Goal: Information Seeking & Learning: Learn about a topic

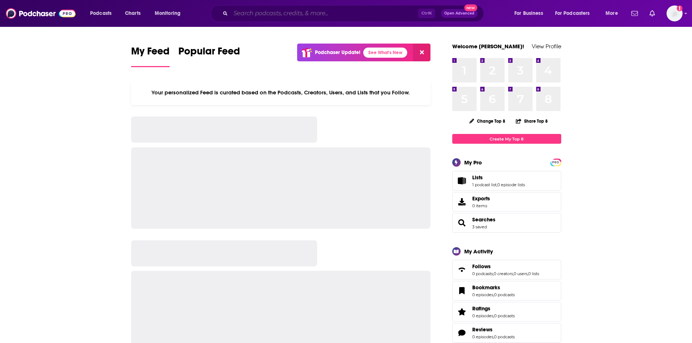
click at [250, 16] on input "Search podcasts, credits, & more..." at bounding box center [324, 14] width 187 height 12
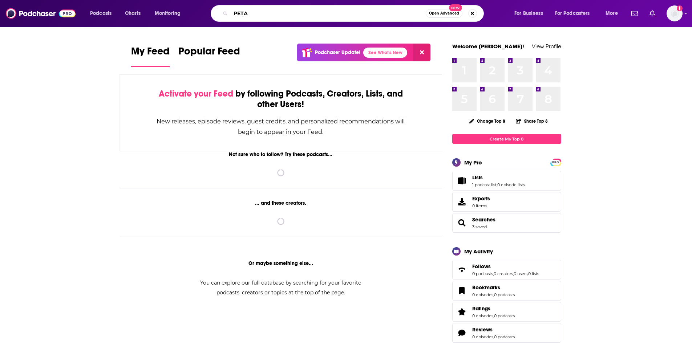
type input "PETA"
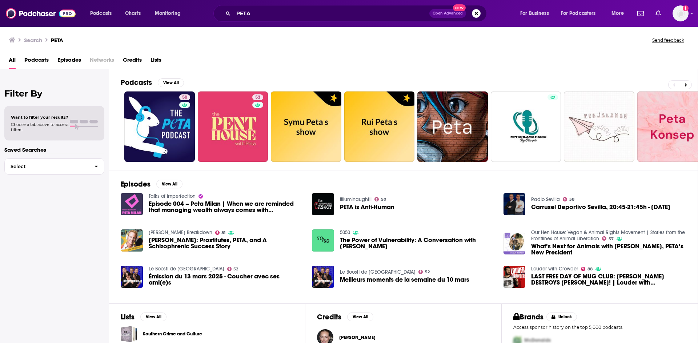
click at [62, 61] on span "Episodes" at bounding box center [69, 61] width 24 height 15
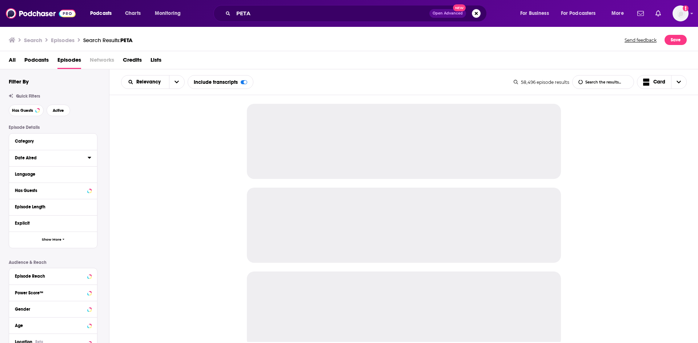
click at [88, 158] on icon at bounding box center [90, 158] width 4 height 6
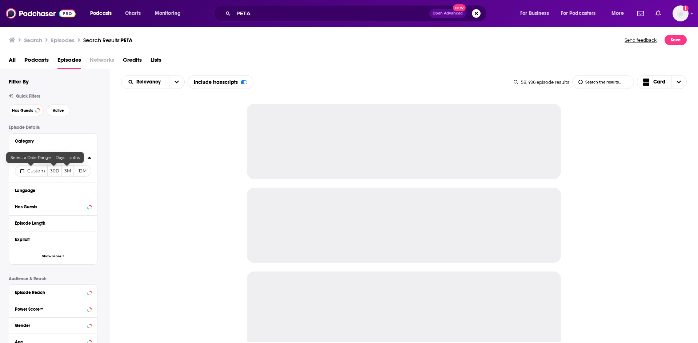
click at [32, 172] on span "Custom" at bounding box center [36, 170] width 18 height 5
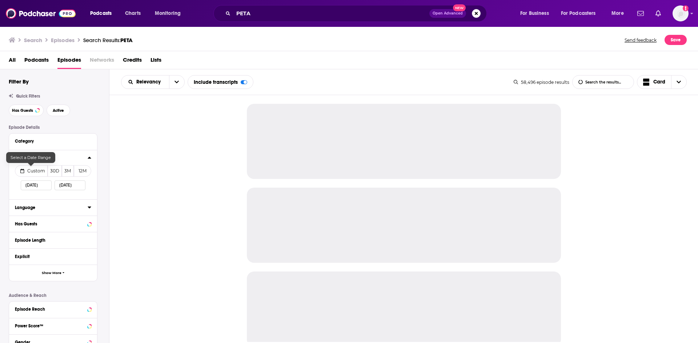
select select "9"
select select "2025"
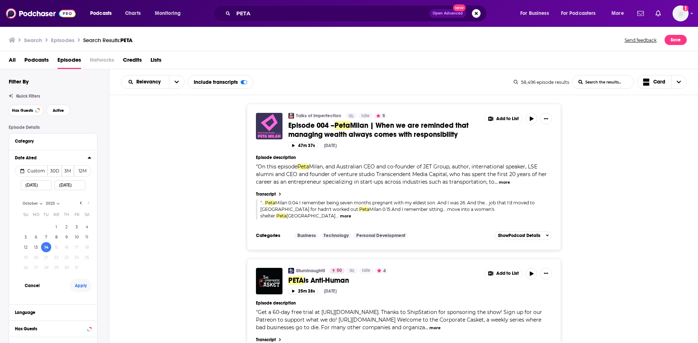
click at [77, 286] on button "Apply" at bounding box center [81, 285] width 22 height 13
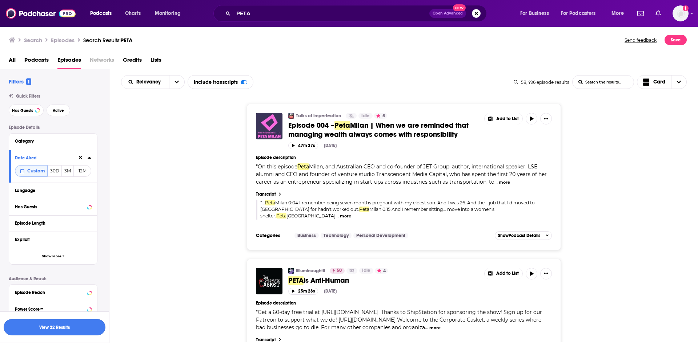
click at [60, 330] on button "View 22 Results" at bounding box center [55, 327] width 102 height 16
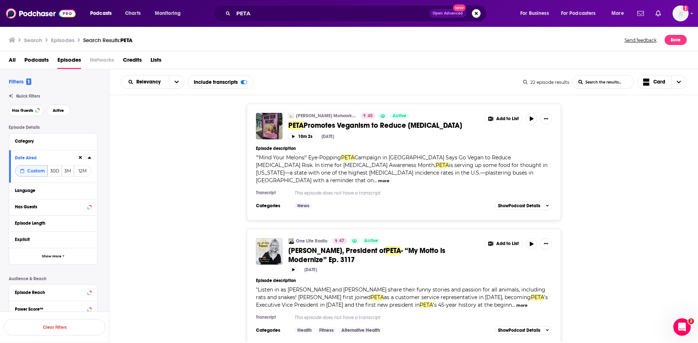
click at [321, 250] on span "- “My Motto is Modernize” Ep. 3117" at bounding box center [366, 255] width 157 height 18
